Goal: Information Seeking & Learning: Learn about a topic

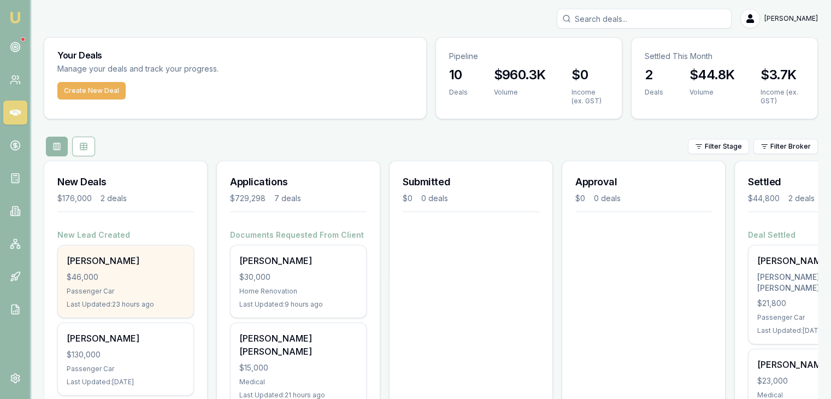
click at [116, 270] on div "Sanjay Khadka $46,000 Passenger Car Last Updated: 23 hours ago" at bounding box center [125, 281] width 135 height 72
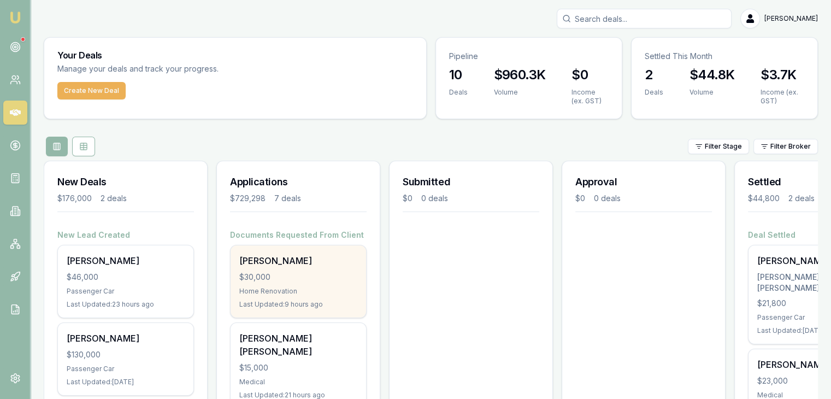
click at [280, 288] on div "Home Renovation" at bounding box center [298, 291] width 118 height 9
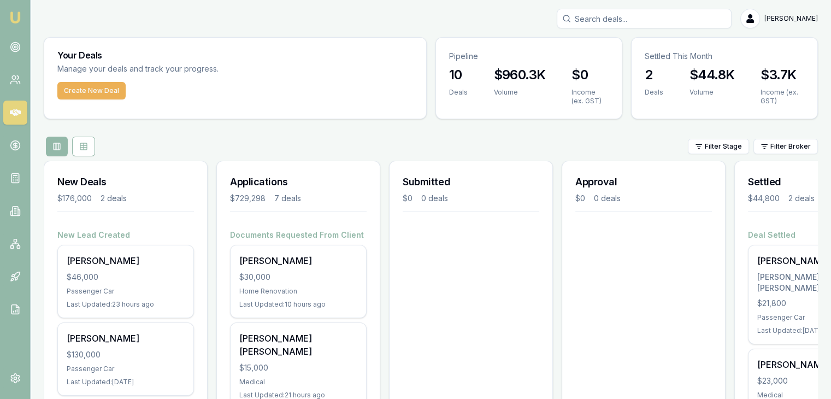
click at [16, 10] on link "Emu Broker" at bounding box center [15, 17] width 17 height 17
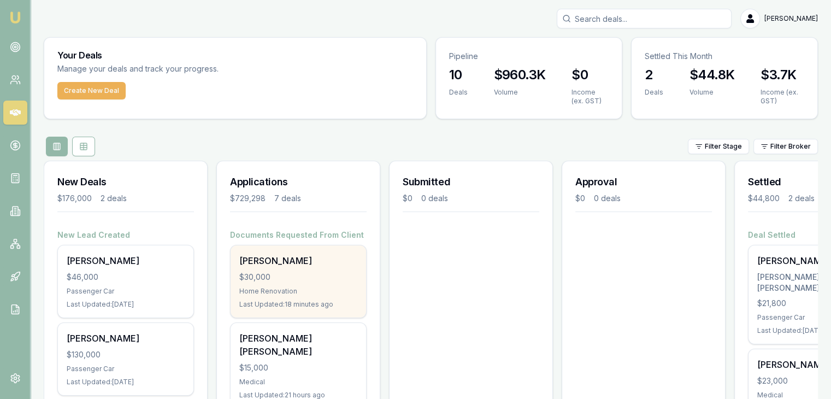
click at [268, 285] on div "Swityben Patel $30,000 Home Renovation Last Updated: 18 minutes ago" at bounding box center [297, 281] width 135 height 72
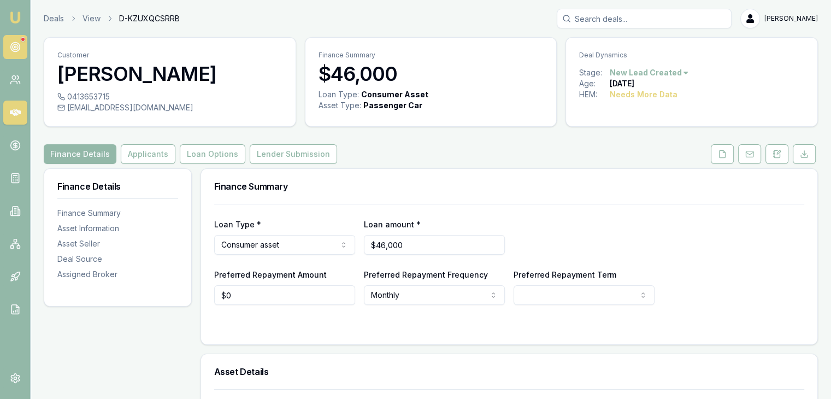
click at [17, 41] on icon at bounding box center [15, 46] width 11 height 11
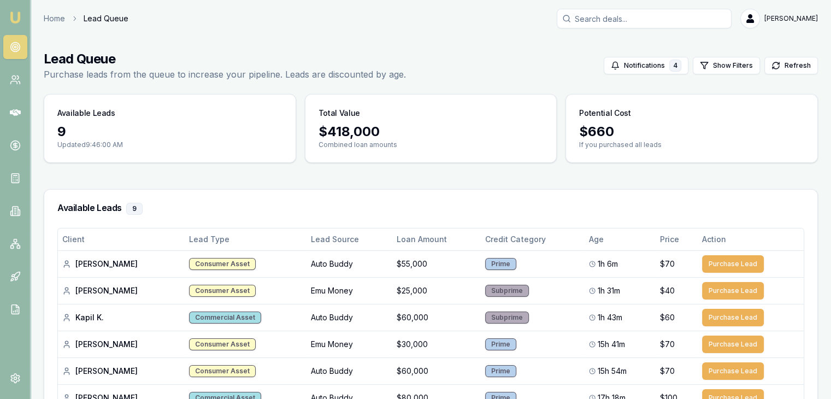
click at [15, 13] on img at bounding box center [15, 17] width 13 height 13
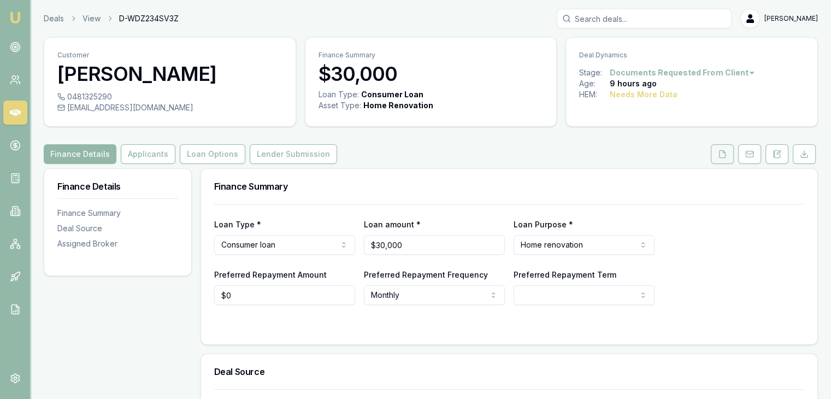
click at [723, 156] on icon at bounding box center [721, 154] width 9 height 9
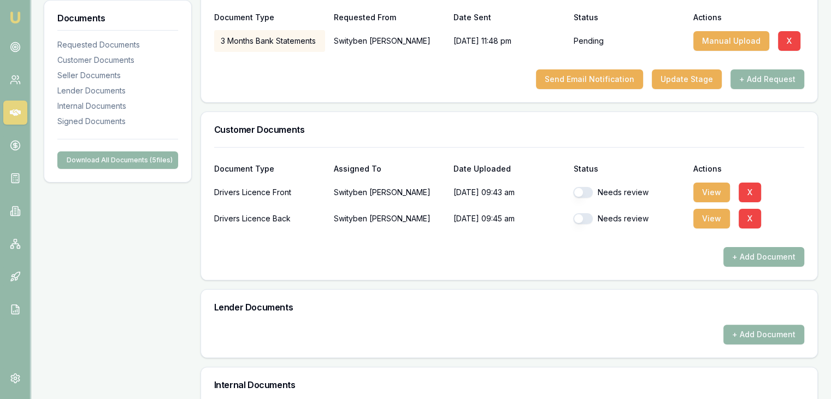
scroll to position [218, 0]
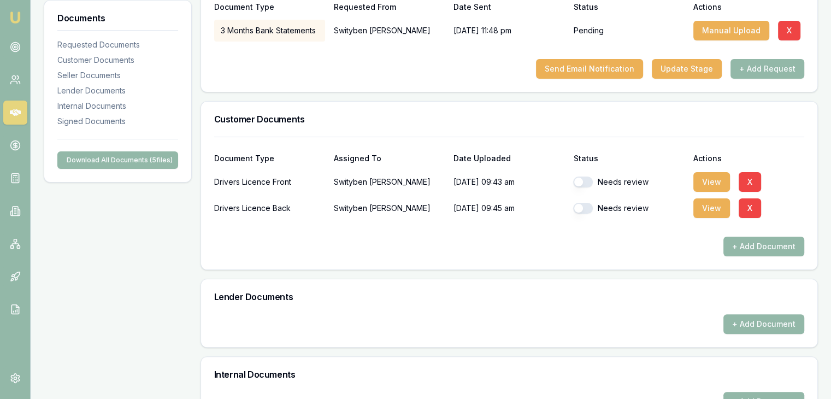
click at [590, 183] on button "button" at bounding box center [583, 181] width 20 height 11
checkbox input "true"
click at [584, 205] on button "button" at bounding box center [583, 208] width 20 height 11
checkbox input "true"
click at [701, 180] on button "View" at bounding box center [711, 182] width 37 height 20
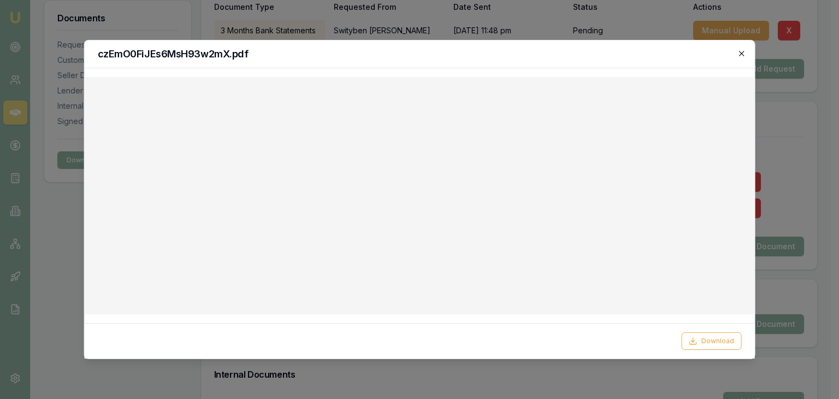
click at [738, 53] on icon "button" at bounding box center [741, 53] width 9 height 9
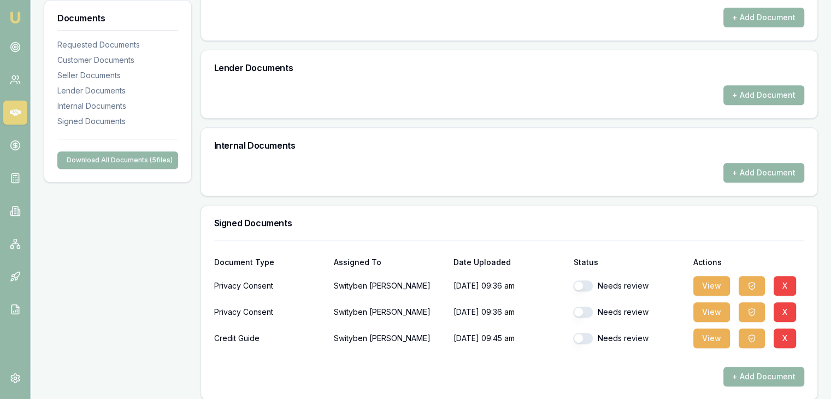
scroll to position [456, 0]
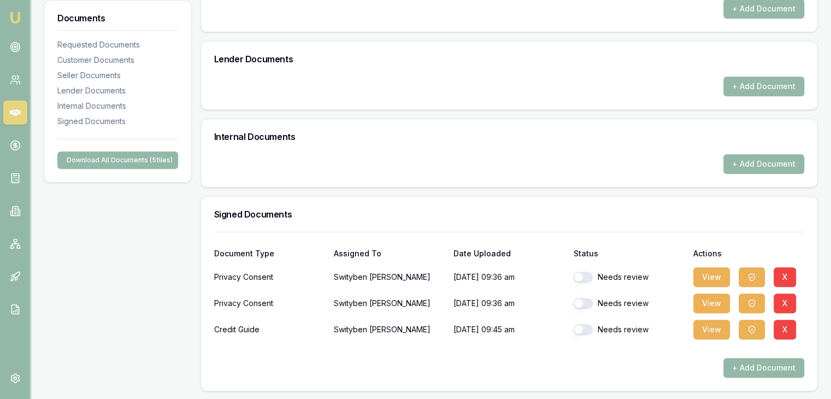
click at [583, 275] on button "button" at bounding box center [583, 276] width 20 height 11
checkbox input "true"
click at [581, 298] on button "button" at bounding box center [583, 303] width 20 height 11
checkbox input "true"
click at [586, 324] on button "button" at bounding box center [583, 329] width 20 height 11
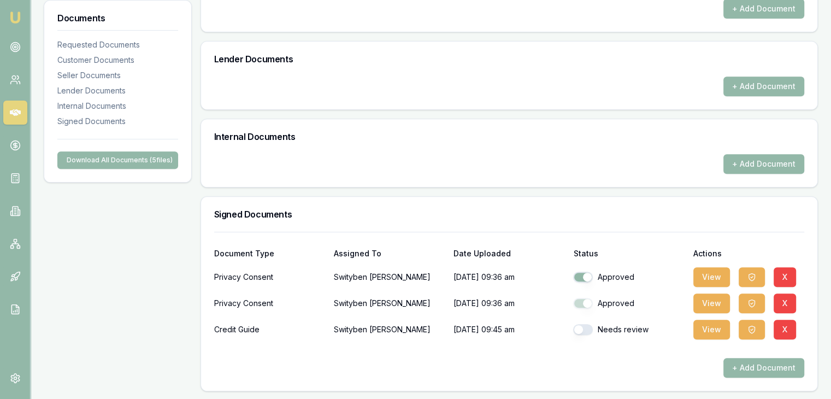
checkbox input "true"
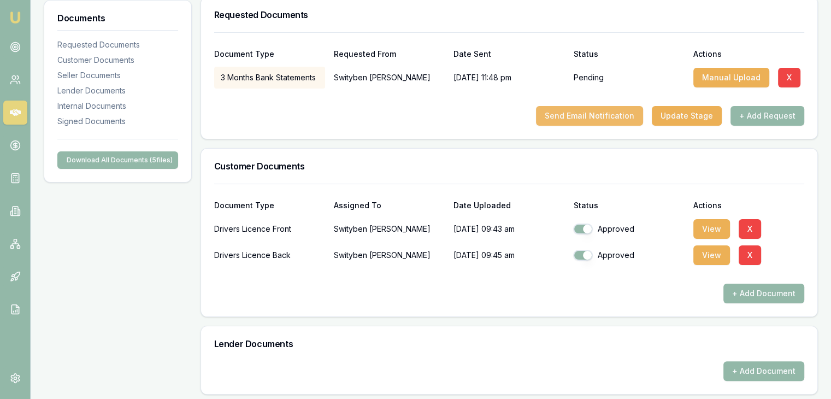
scroll to position [74, 0]
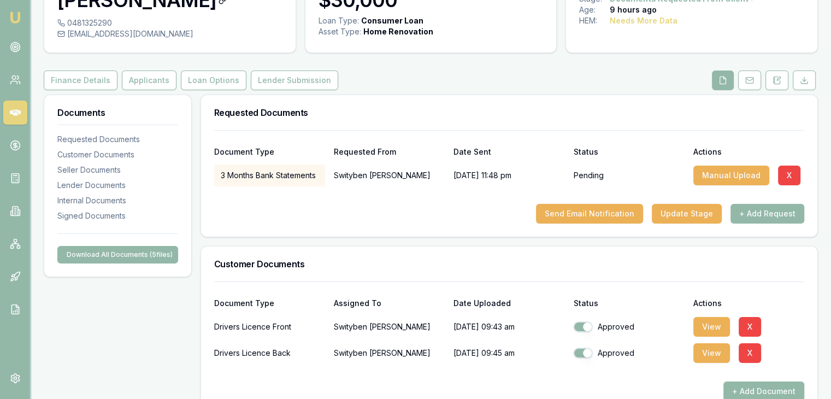
checkbox input "true"
checkbox input "false"
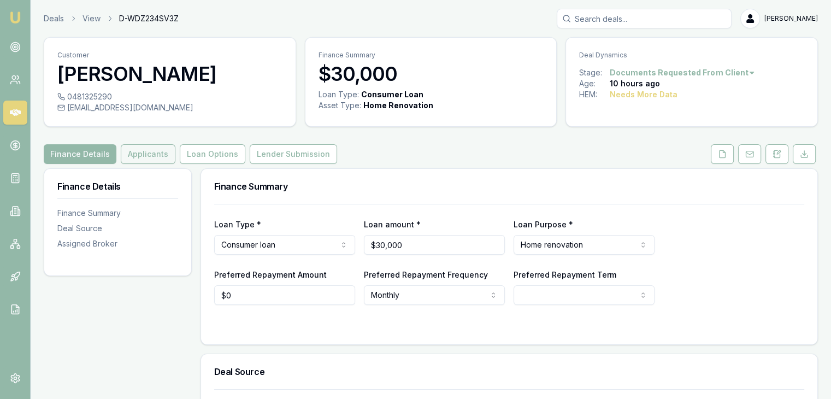
click at [144, 163] on button "Applicants" at bounding box center [148, 154] width 55 height 20
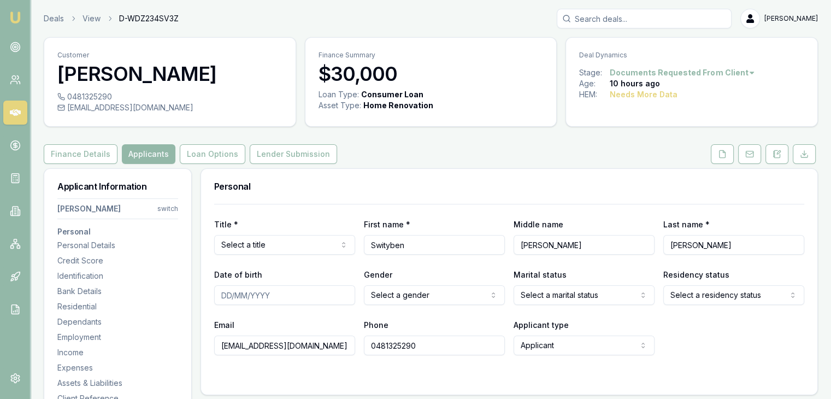
click at [524, 158] on div "Finance Details Applicants Loan Options Lender Submission" at bounding box center [431, 154] width 774 height 20
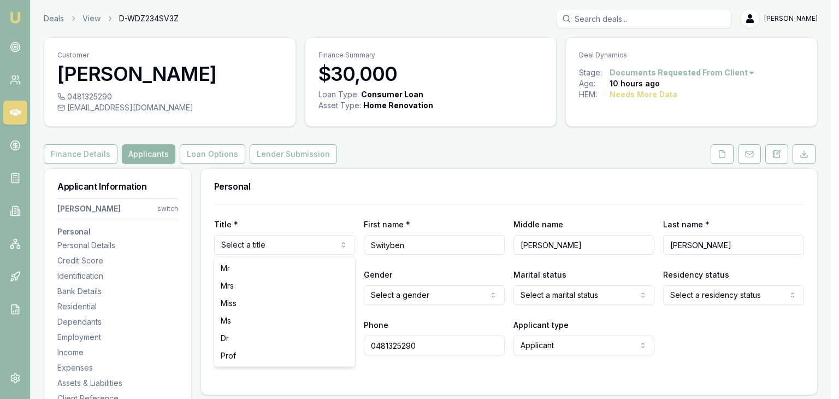
click at [292, 244] on html "Emu Broker Deals View D-WDZ234SV3Z Pinkesh Patel Toggle Menu Customer Swityben …" at bounding box center [419, 199] width 839 height 399
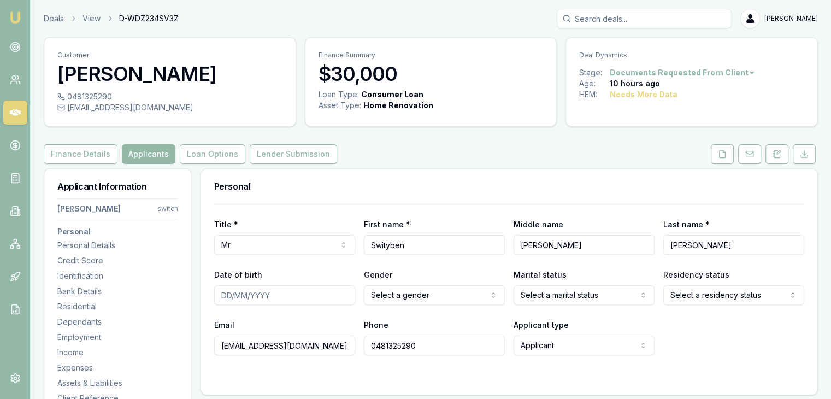
click at [227, 291] on input "Date of birth" at bounding box center [284, 295] width 141 height 20
